Goal: Task Accomplishment & Management: Complete application form

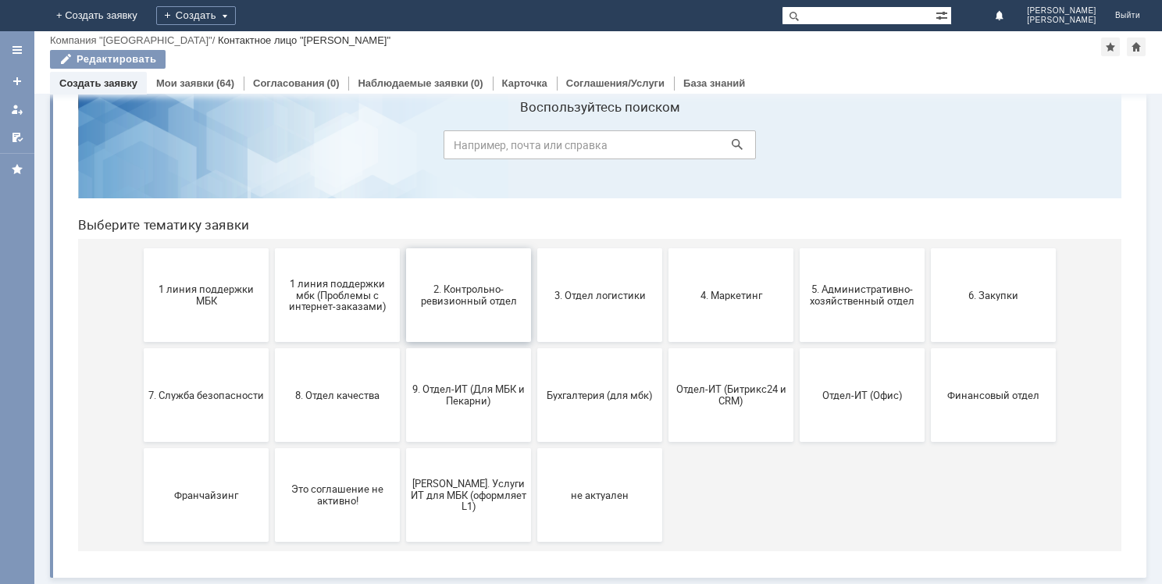
scroll to position [52, 0]
click at [236, 16] on div "Создать" at bounding box center [196, 15] width 80 height 19
click at [290, 50] on link "Заявка" at bounding box center [231, 46] width 119 height 19
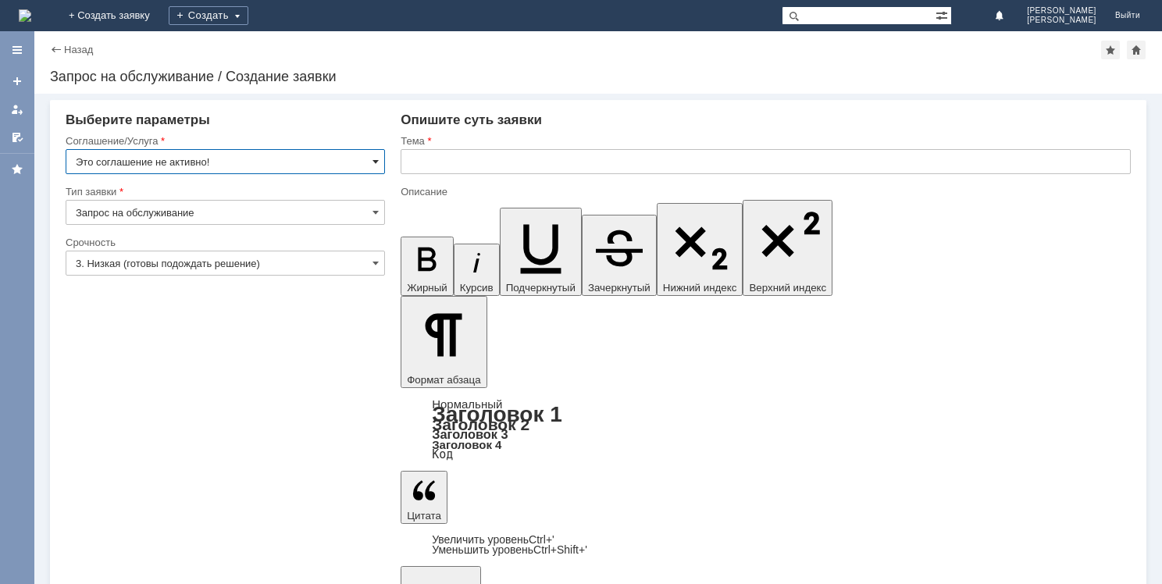
click at [373, 159] on span at bounding box center [375, 161] width 6 height 12
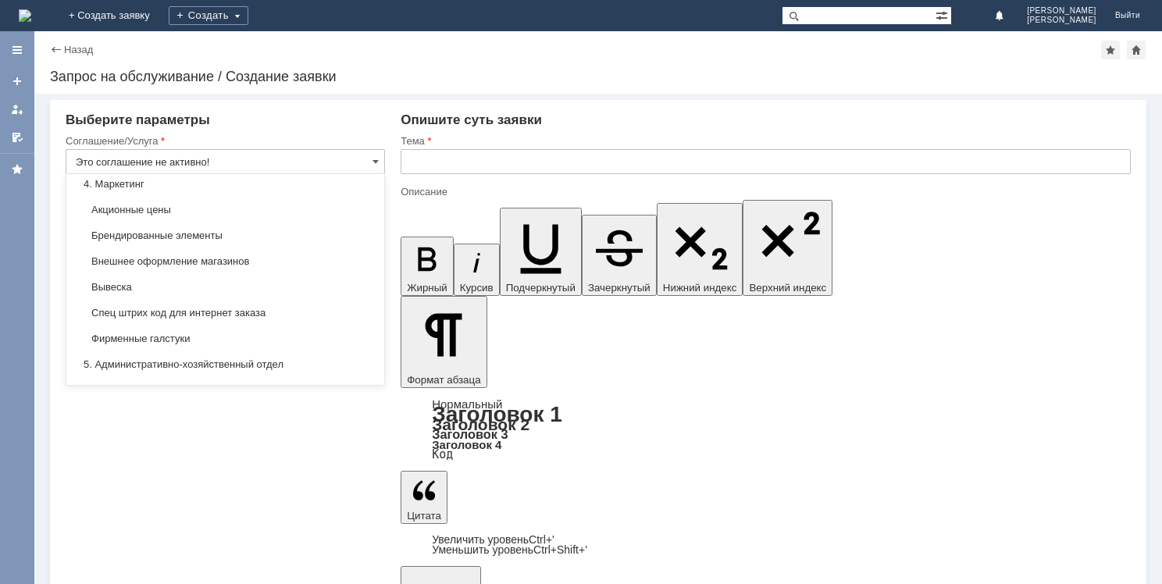
scroll to position [1025, 0]
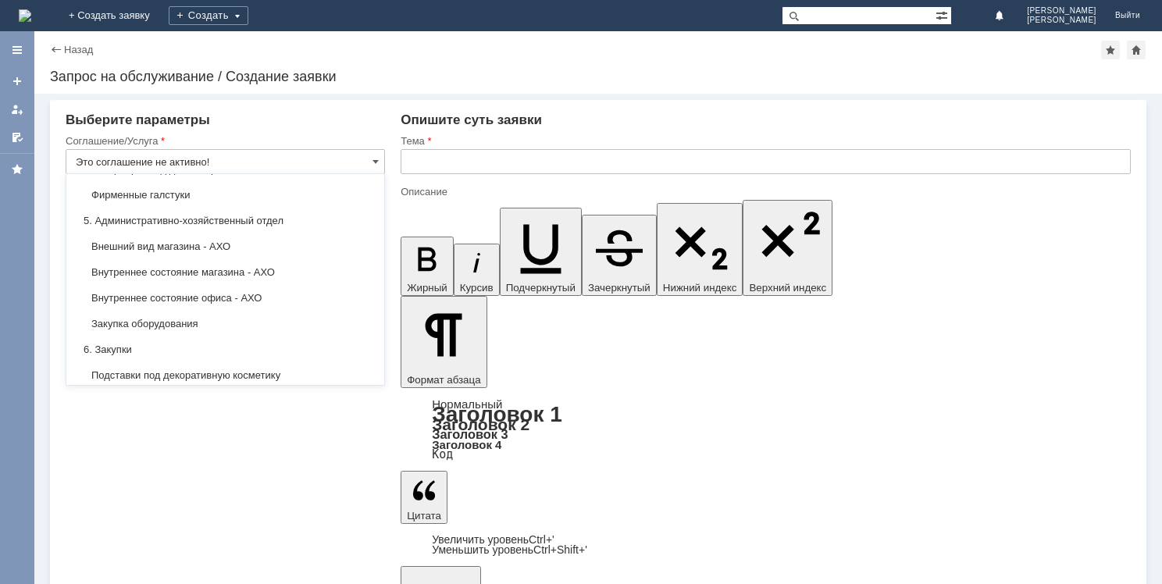
click at [314, 502] on div "Внимание! Выберите параметры Соглашение/Услуга Это соглашение не активно! Тип з…" at bounding box center [598, 339] width 1128 height 490
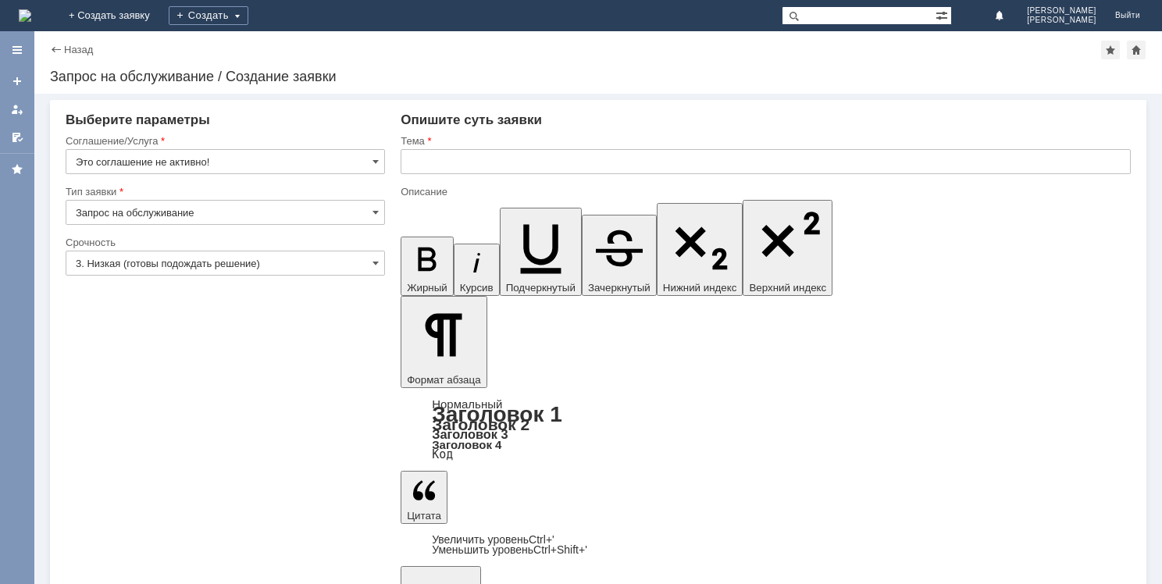
type input "Это соглашение не активно!"
click at [625, 515] on div "Внимание! Выберите параметры Соглашение/Услуга Это соглашение не активно! Тип з…" at bounding box center [598, 339] width 1128 height 490
click at [248, 19] on div "Создать" at bounding box center [209, 15] width 80 height 19
click at [281, 45] on link "Заявка" at bounding box center [231, 46] width 119 height 19
click at [376, 158] on span at bounding box center [375, 161] width 6 height 12
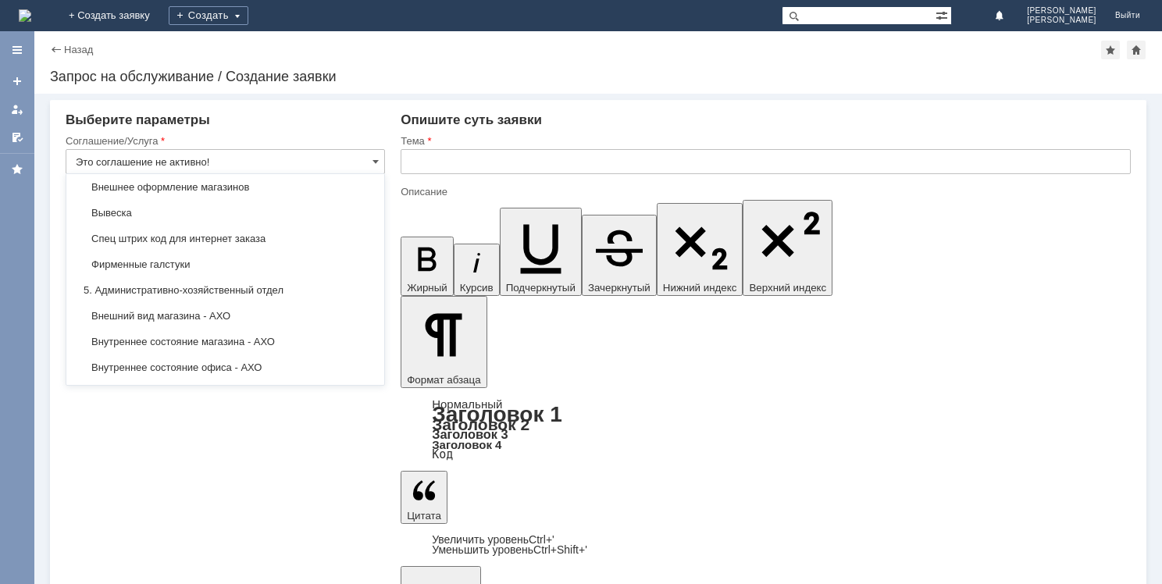
scroll to position [975, 0]
